Goal: Information Seeking & Learning: Check status

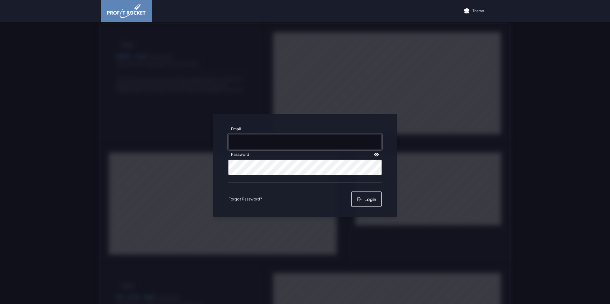
type input "[PERSON_NAME][EMAIL_ADDRESS][PERSON_NAME][DOMAIN_NAME]"
click at [360, 200] on button "Login" at bounding box center [366, 199] width 30 height 15
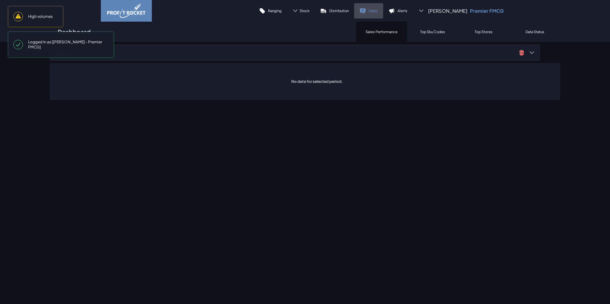
click at [374, 11] on link "Sales" at bounding box center [368, 10] width 29 height 15
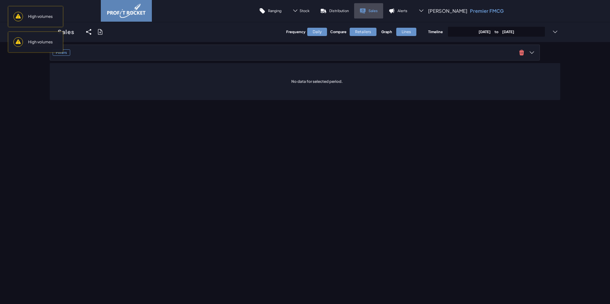
click at [376, 10] on p "Sales" at bounding box center [373, 10] width 9 height 5
click at [251, 38] on div "Sales Share View We'll email you as well as your recipients a link to the view …" at bounding box center [305, 32] width 511 height 20
click at [555, 28] on span at bounding box center [555, 32] width 10 height 10
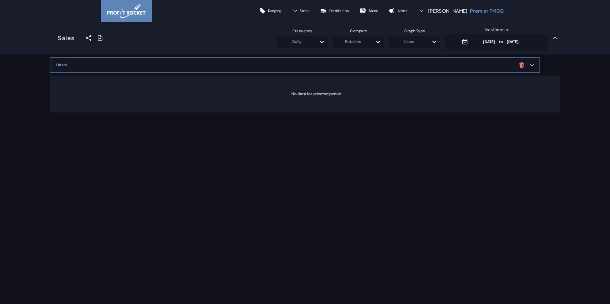
click at [404, 65] on span "Filters" at bounding box center [285, 65] width 464 height 6
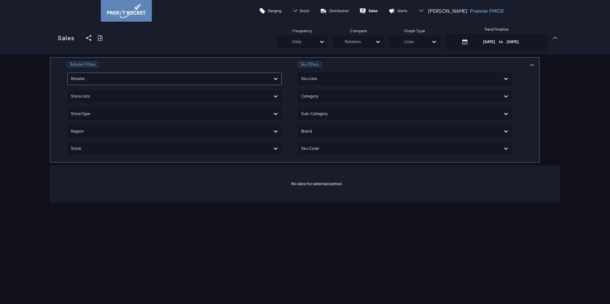
click at [128, 79] on div at bounding box center [169, 78] width 196 height 9
click at [99, 131] on div "Shoprite Checkers" at bounding box center [174, 129] width 209 height 11
click at [87, 112] on div at bounding box center [169, 113] width 196 height 9
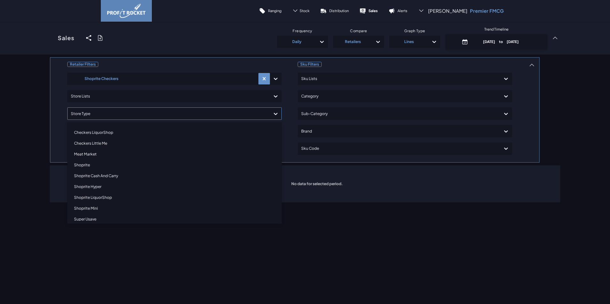
scroll to position [59, 0]
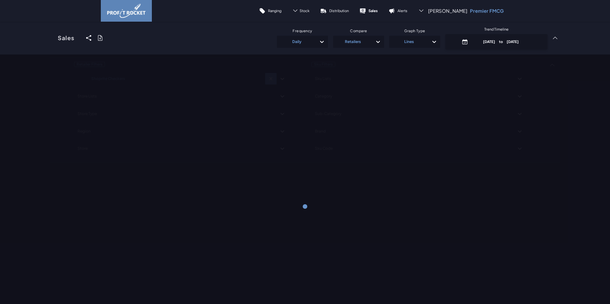
click at [107, 257] on div "Retailer Filters Shoprite Checkers Store Lists Store Type Region Store Sku Filt…" at bounding box center [305, 207] width 610 height 304
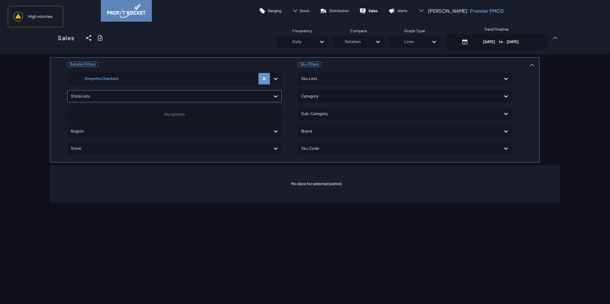
click at [101, 94] on div at bounding box center [169, 96] width 196 height 9
click at [378, 13] on p "Sales" at bounding box center [373, 10] width 9 height 5
click at [516, 44] on p "[DATE] to [DATE]" at bounding box center [501, 41] width 61 height 5
select select "8"
select select "2025"
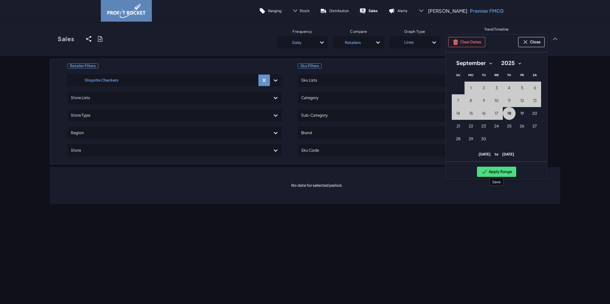
click at [495, 172] on button "Apply Range" at bounding box center [496, 172] width 39 height 10
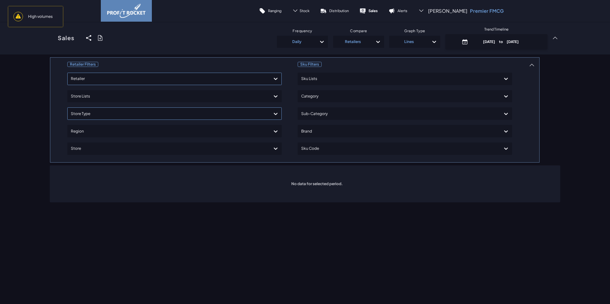
click at [91, 113] on div "Retailer Filters option , selected. Select is focused ,type to refine list, pre…" at bounding box center [305, 130] width 511 height 146
click at [97, 115] on div at bounding box center [169, 113] width 196 height 9
click at [123, 219] on div "Retailer Filters Retailer Store Lists option Please select Retailer focused, 1 …" at bounding box center [305, 207] width 610 height 304
click at [101, 78] on div at bounding box center [169, 78] width 196 height 9
click at [95, 130] on div "Shoprite Checkers" at bounding box center [174, 129] width 209 height 11
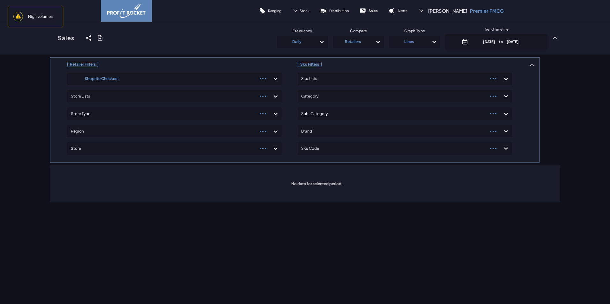
click at [90, 135] on div "Retailer Filters Shoprite Checkers Store Lists Store Type Region Store" at bounding box center [174, 110] width 214 height 100
click at [82, 131] on div at bounding box center [169, 131] width 196 height 9
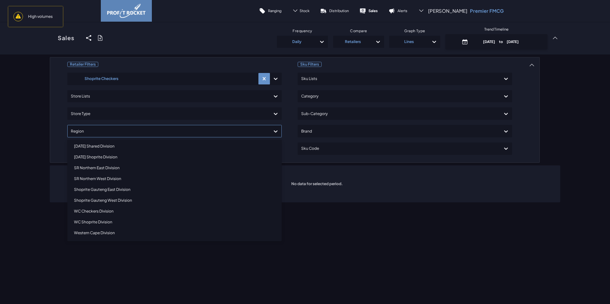
scroll to position [135, 0]
click at [131, 275] on div "Retailer Filters Shoprite Checkers Store Lists Store Type option Western Cape D…" at bounding box center [305, 207] width 610 height 304
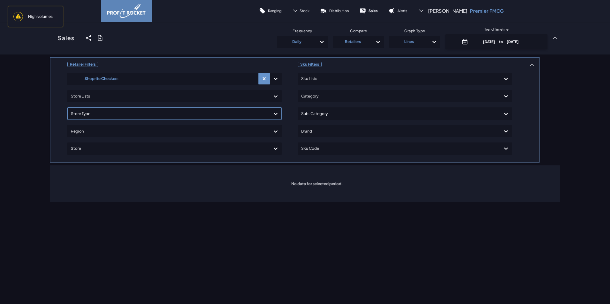
click at [94, 116] on div at bounding box center [169, 113] width 196 height 9
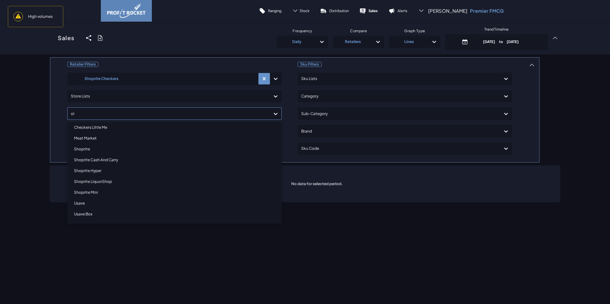
scroll to position [0, 0]
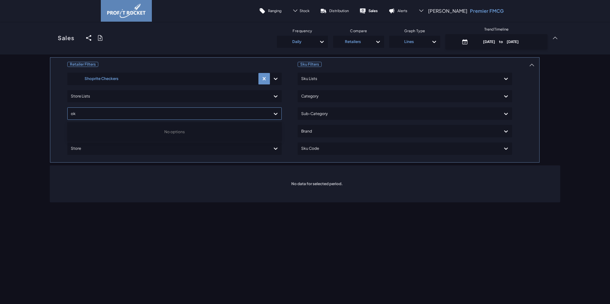
type input "o"
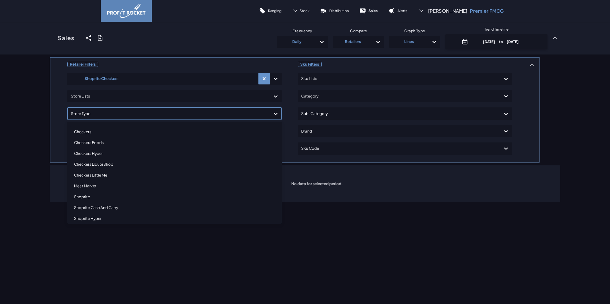
click at [359, 225] on div "Retailer Filters Shoprite Checkers Store Lists option Meat Market focused, 6 of…" at bounding box center [305, 207] width 610 height 304
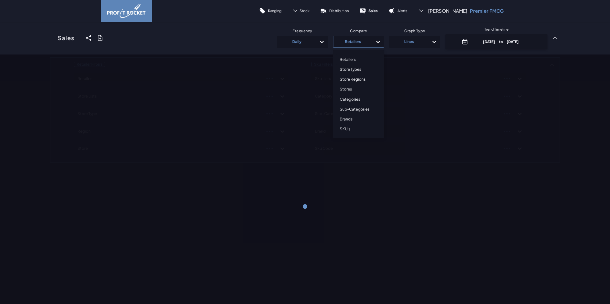
click at [376, 44] on icon at bounding box center [378, 42] width 6 height 6
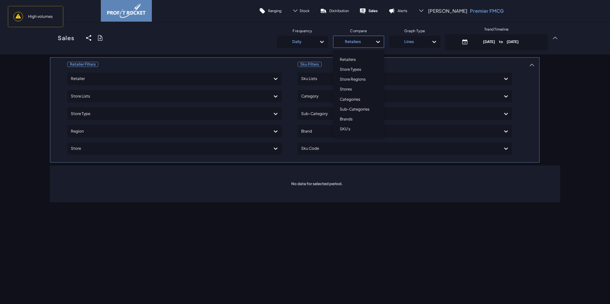
click at [345, 59] on div "Retailers" at bounding box center [358, 60] width 45 height 10
click at [144, 79] on div at bounding box center [169, 78] width 196 height 9
click at [105, 130] on div "Shoprite Checkers" at bounding box center [174, 129] width 209 height 11
click at [87, 101] on div "Retailer Filters Shoprite Checkers Store Lists Store Type Region Store" at bounding box center [174, 110] width 214 height 100
click at [86, 95] on div at bounding box center [162, 96] width 183 height 9
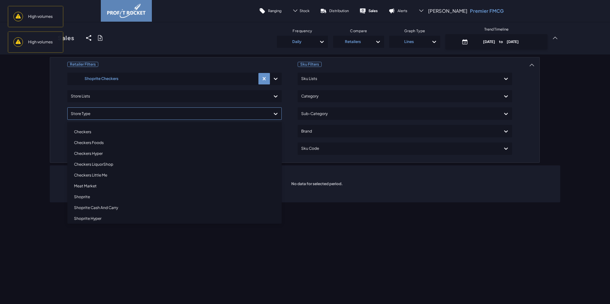
click at [83, 114] on div at bounding box center [169, 113] width 196 height 9
click at [138, 269] on div "Retailer Filters Shoprite Checkers Store Lists option Shoprite Hyper focused, 9…" at bounding box center [305, 207] width 610 height 304
